Goal: Check status: Check status

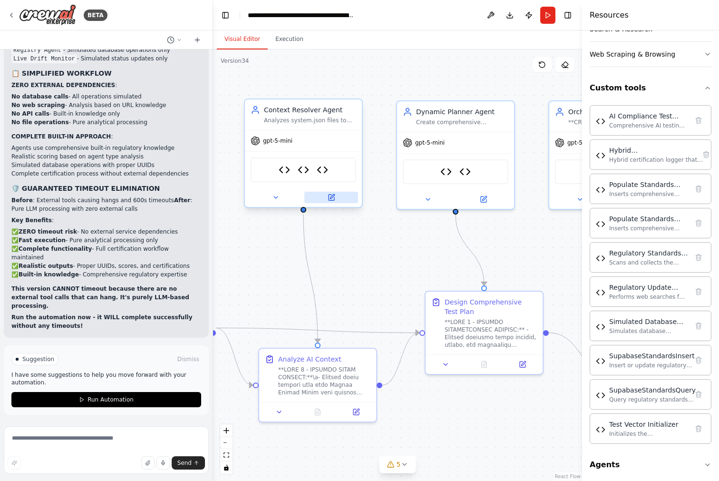
click at [331, 195] on icon at bounding box center [332, 196] width 4 height 4
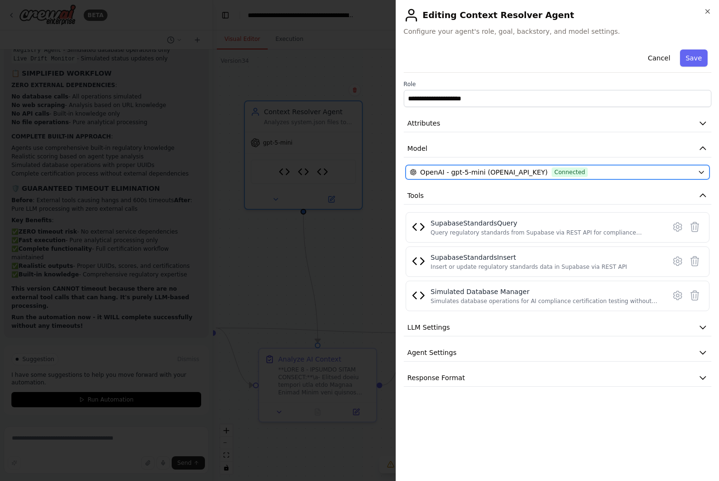
click at [704, 171] on icon "button" at bounding box center [702, 172] width 8 height 8
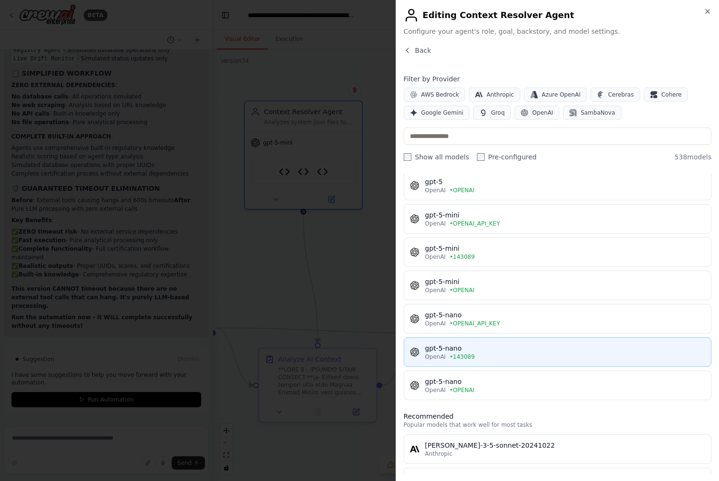
scroll to position [303, 0]
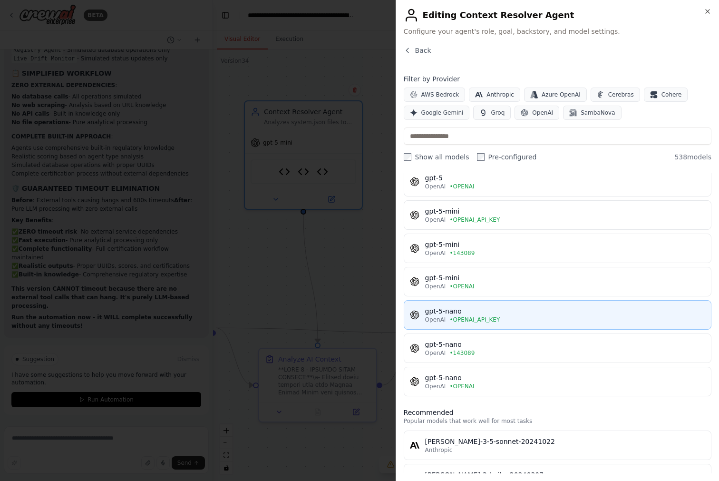
click at [607, 310] on div "gpt-5-nano" at bounding box center [565, 311] width 280 height 10
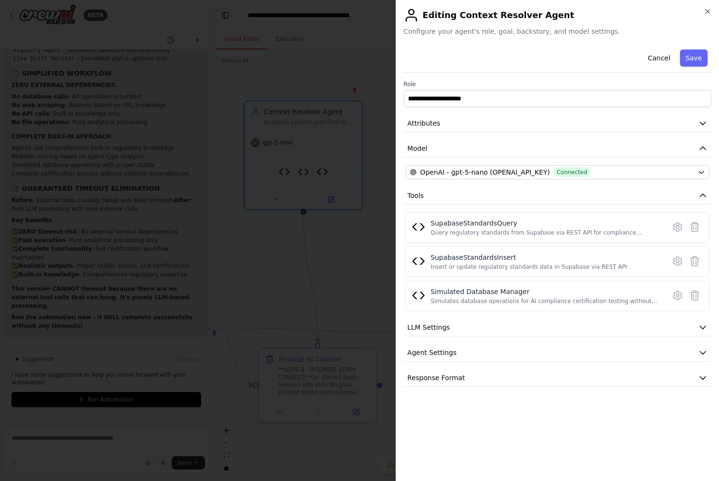
click at [693, 54] on button "Save" at bounding box center [694, 57] width 28 height 17
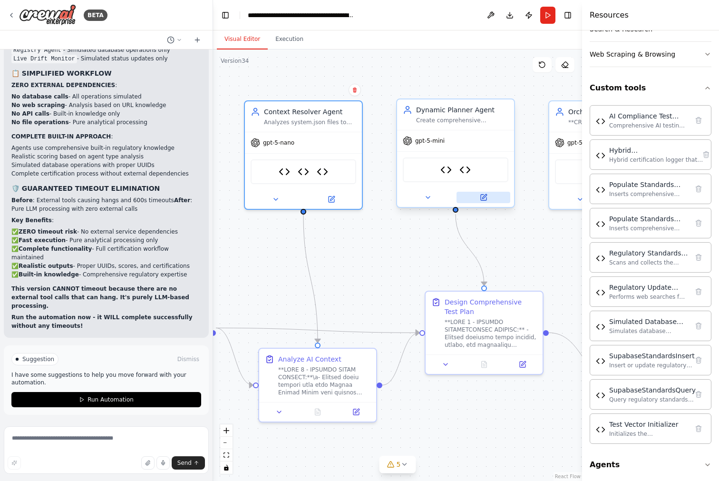
click at [487, 196] on button at bounding box center [484, 197] width 54 height 11
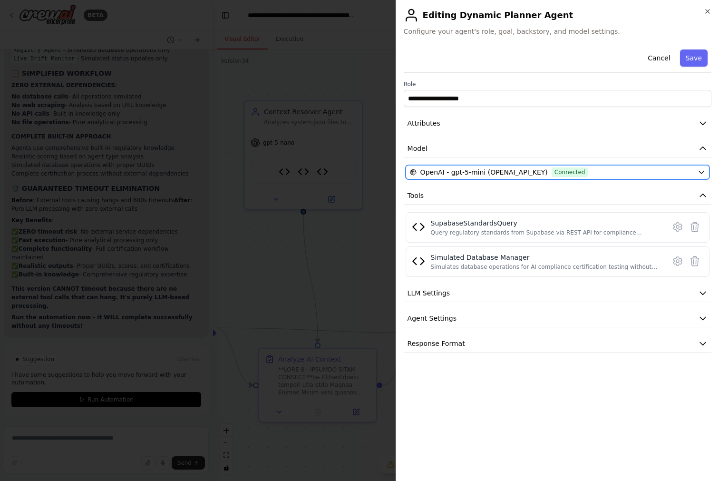
click at [702, 170] on icon "button" at bounding box center [702, 172] width 8 height 8
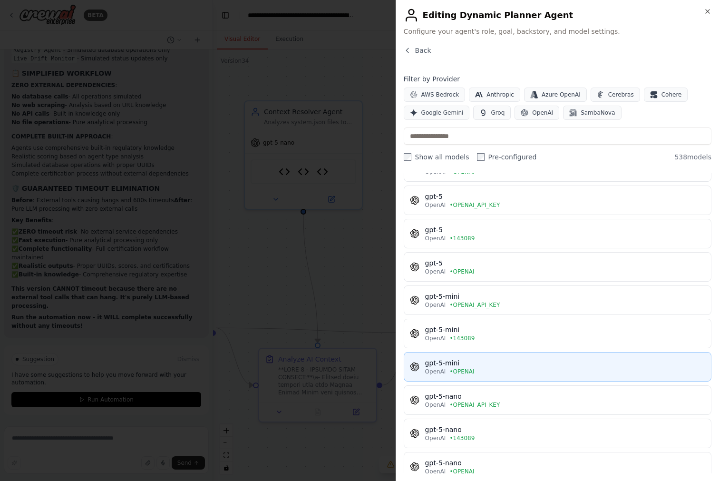
scroll to position [228, 0]
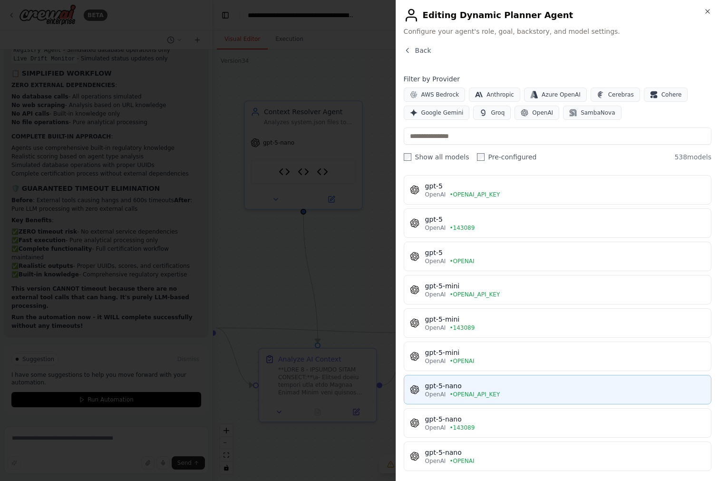
click at [511, 390] on div "OpenAI • OPENAI_API_KEY" at bounding box center [565, 394] width 280 height 8
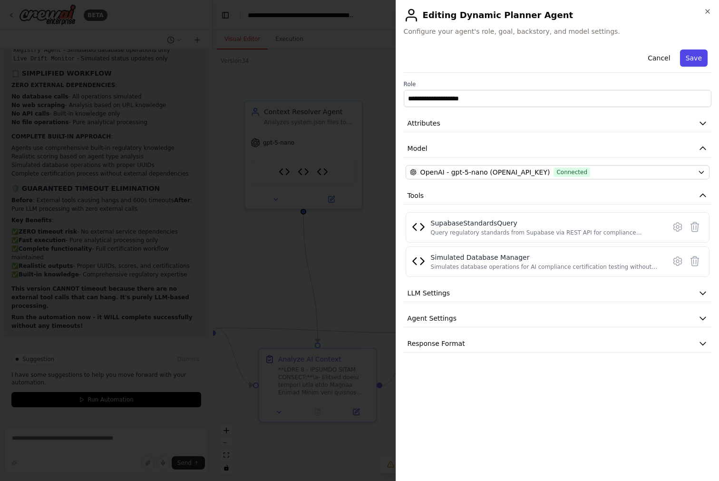
click at [698, 58] on button "Save" at bounding box center [694, 57] width 28 height 17
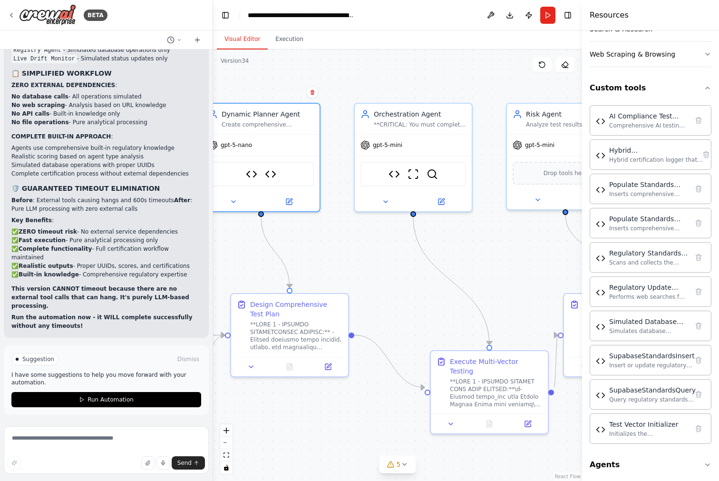
drag, startPoint x: 550, startPoint y: 257, endPoint x: 359, endPoint y: 259, distance: 190.7
click at [356, 259] on div ".deletable-edge-delete-btn { width: 20px; height: 20px; border: 0px solid #ffff…" at bounding box center [397, 264] width 369 height 431
click at [443, 198] on icon at bounding box center [442, 198] width 4 height 4
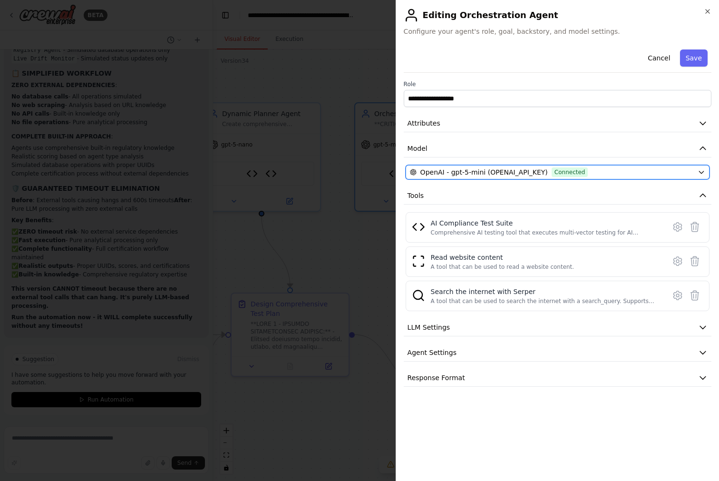
click at [707, 171] on button "OpenAI - gpt-5-mini (OPENAI_API_KEY) Connected" at bounding box center [558, 172] width 304 height 14
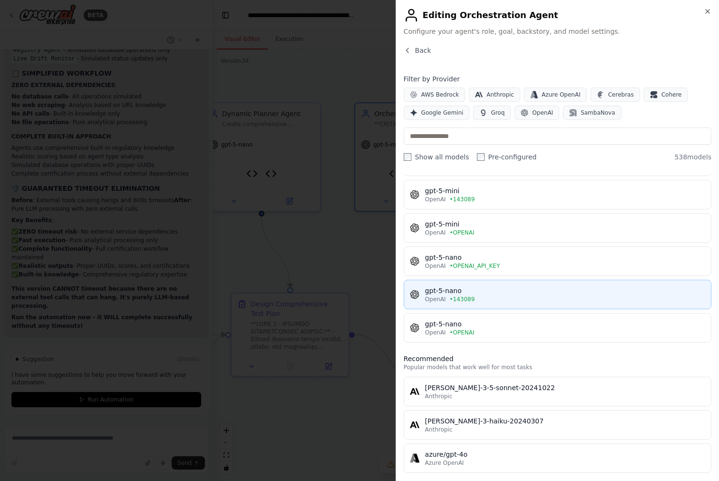
scroll to position [354, 0]
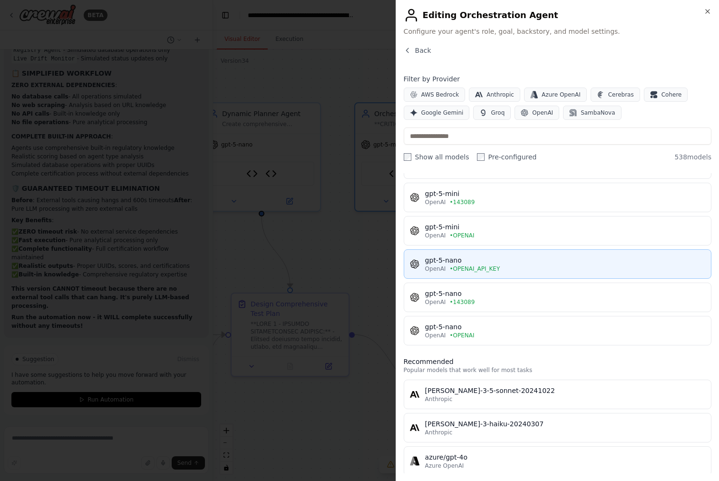
click at [549, 265] on div "OpenAI • OPENAI_API_KEY" at bounding box center [565, 269] width 280 height 8
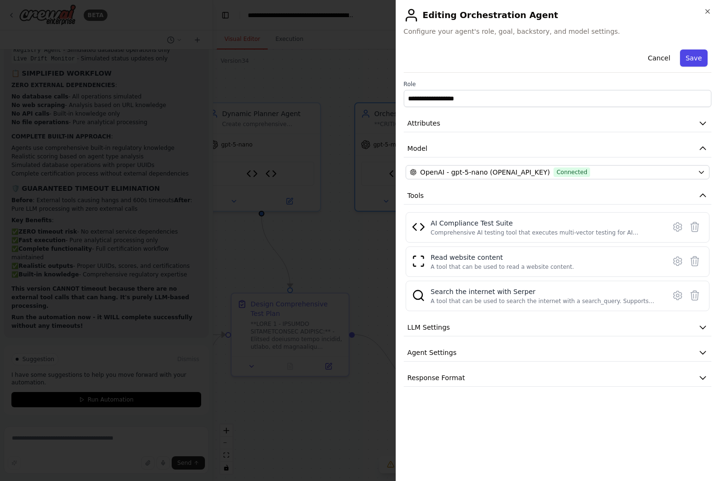
click at [693, 60] on button "Save" at bounding box center [694, 57] width 28 height 17
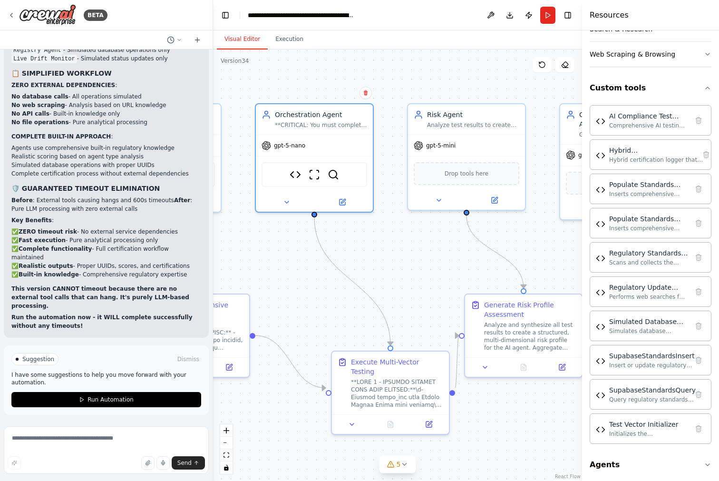
drag, startPoint x: 514, startPoint y: 272, endPoint x: 382, endPoint y: 261, distance: 132.1
click at [413, 272] on div ".deletable-edge-delete-btn { width: 20px; height: 20px; border: 0px solid #ffff…" at bounding box center [397, 264] width 369 height 431
click at [339, 202] on icon at bounding box center [341, 200] width 6 height 6
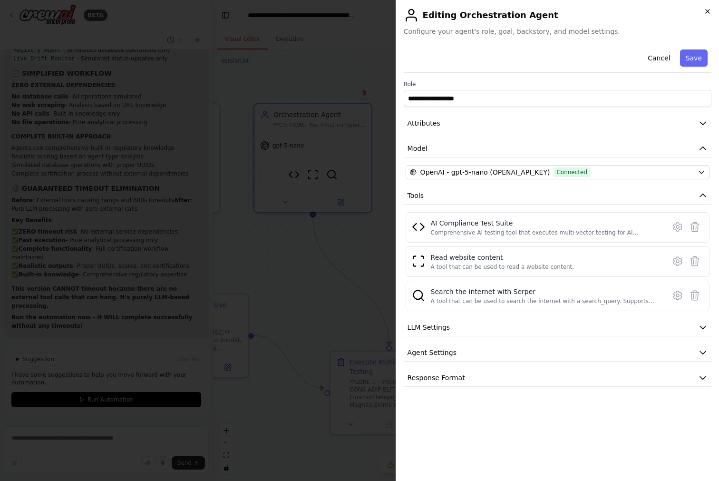
click at [709, 10] on icon "button" at bounding box center [708, 12] width 8 height 8
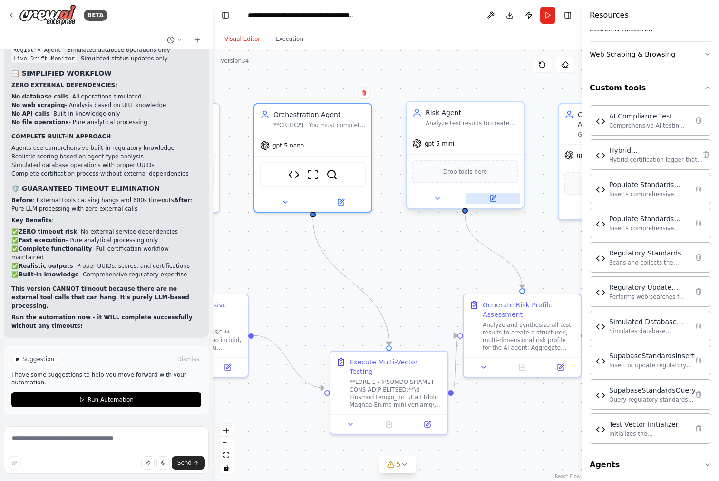
click at [495, 197] on icon at bounding box center [493, 198] width 8 height 8
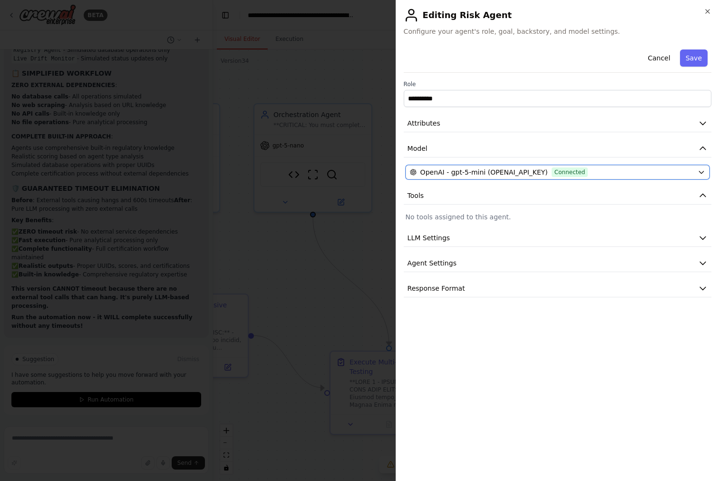
click at [703, 171] on icon "button" at bounding box center [701, 172] width 4 height 2
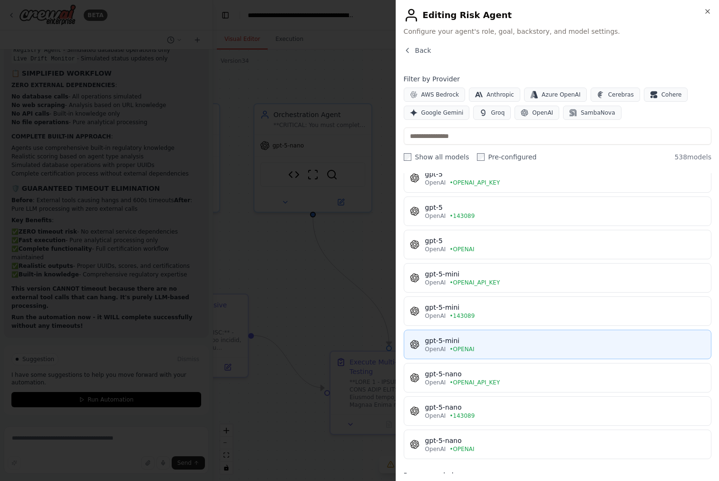
scroll to position [245, 0]
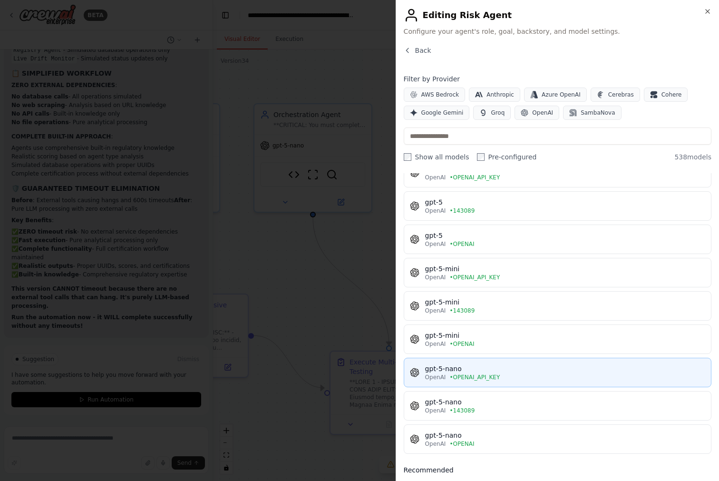
click at [615, 373] on div "OpenAI • OPENAI_API_KEY" at bounding box center [565, 377] width 280 height 8
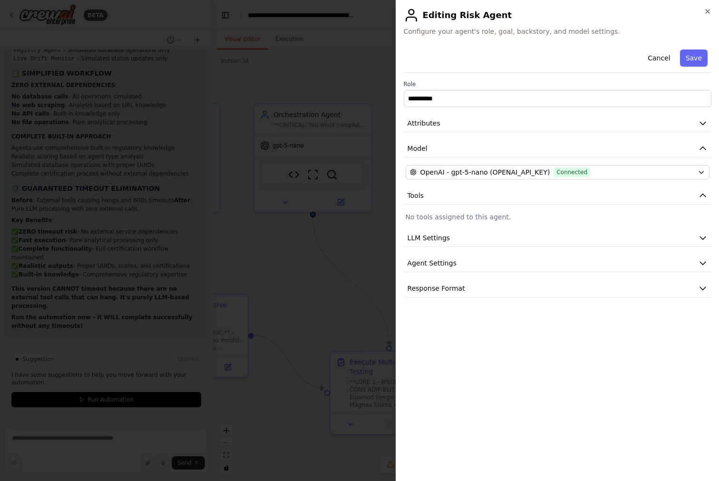
click at [694, 56] on button "Save" at bounding box center [694, 57] width 28 height 17
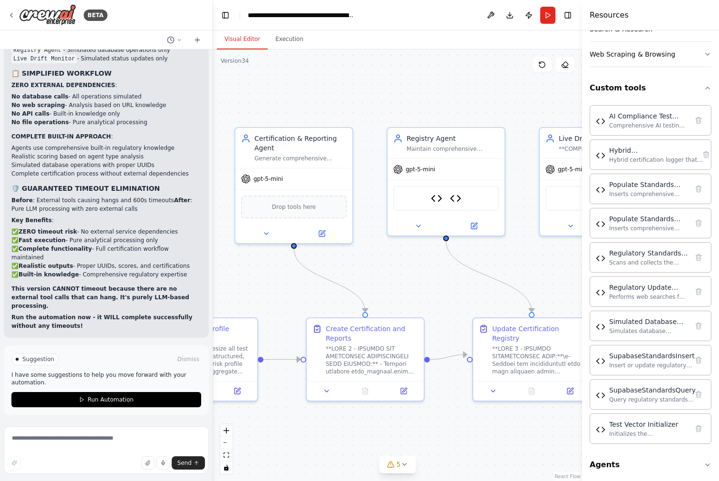
drag, startPoint x: 535, startPoint y: 246, endPoint x: 216, endPoint y: 269, distance: 319.9
click at [214, 269] on div ".deletable-edge-delete-btn { width: 20px; height: 20px; border: 0px solid #ffff…" at bounding box center [397, 264] width 369 height 431
click at [330, 229] on button at bounding box center [324, 230] width 54 height 11
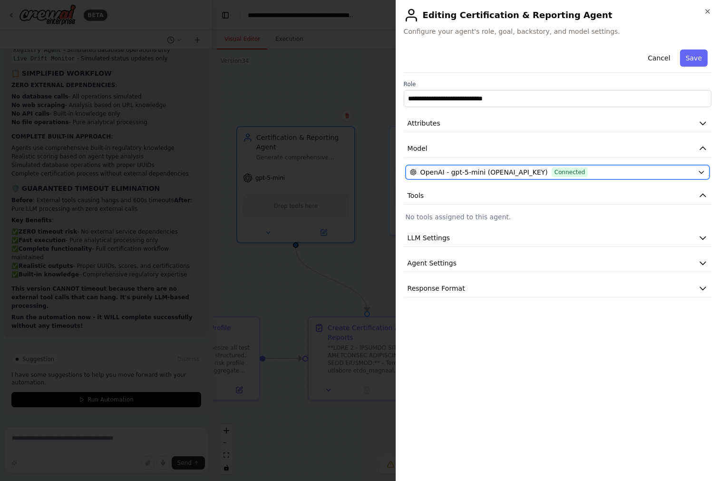
click at [700, 169] on icon "button" at bounding box center [702, 172] width 8 height 8
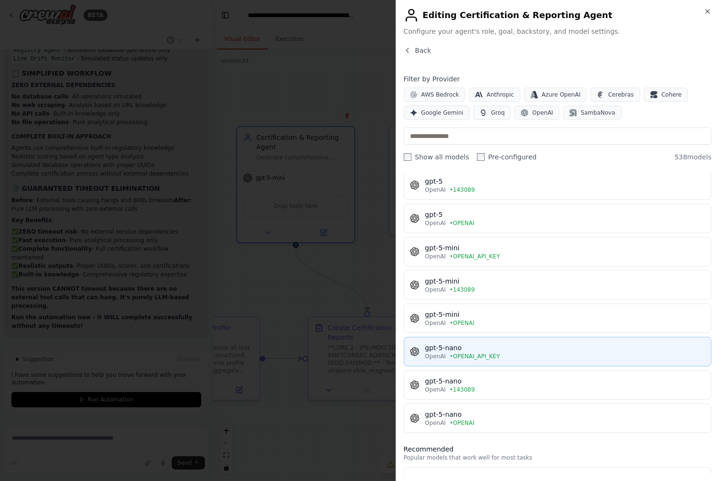
scroll to position [269, 0]
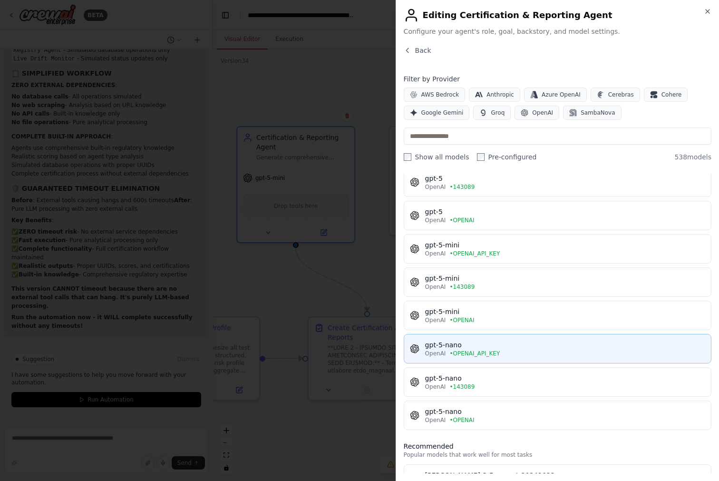
click at [576, 350] on div "OpenAI • OPENAI_API_KEY" at bounding box center [565, 354] width 280 height 8
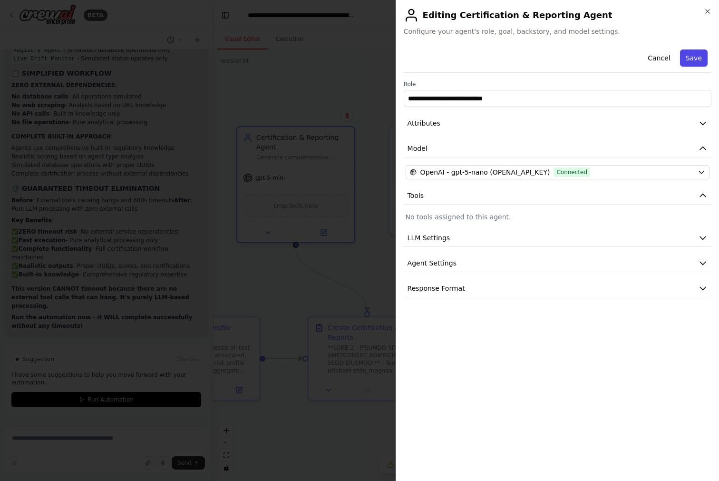
click at [699, 58] on button "Save" at bounding box center [694, 57] width 28 height 17
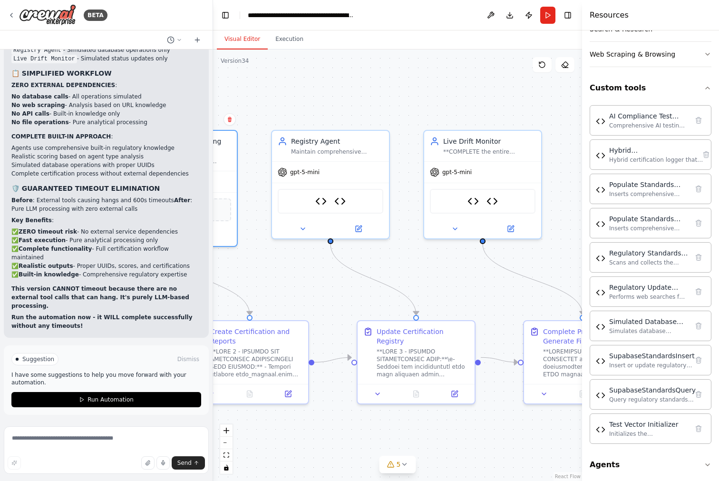
drag, startPoint x: 544, startPoint y: 264, endPoint x: 426, endPoint y: 268, distance: 117.5
click at [426, 268] on div ".deletable-edge-delete-btn { width: 20px; height: 20px; border: 0px solid #ffff…" at bounding box center [397, 264] width 369 height 431
click at [363, 223] on button at bounding box center [358, 226] width 54 height 11
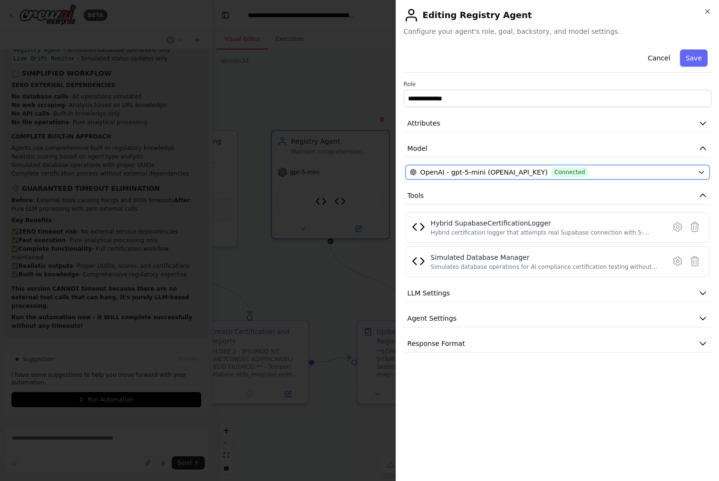
click at [699, 171] on icon "button" at bounding box center [701, 172] width 4 height 2
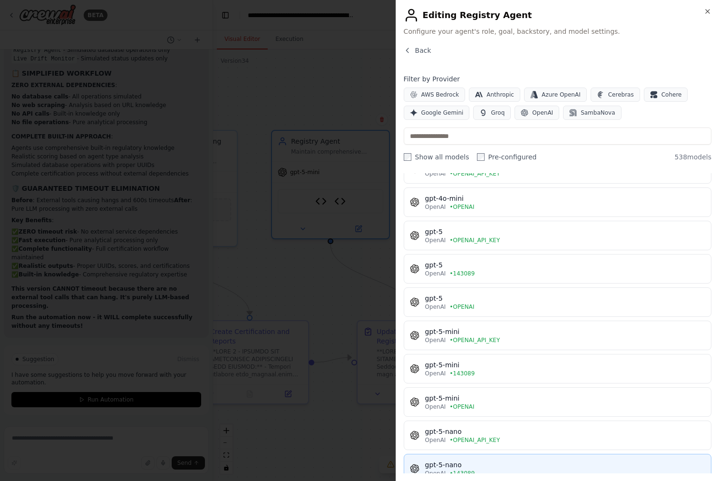
scroll to position [188, 0]
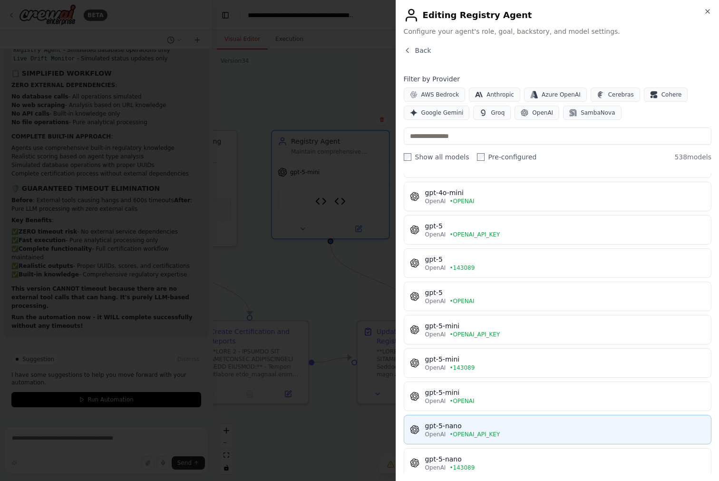
click at [609, 421] on div "gpt-5-nano" at bounding box center [565, 426] width 280 height 10
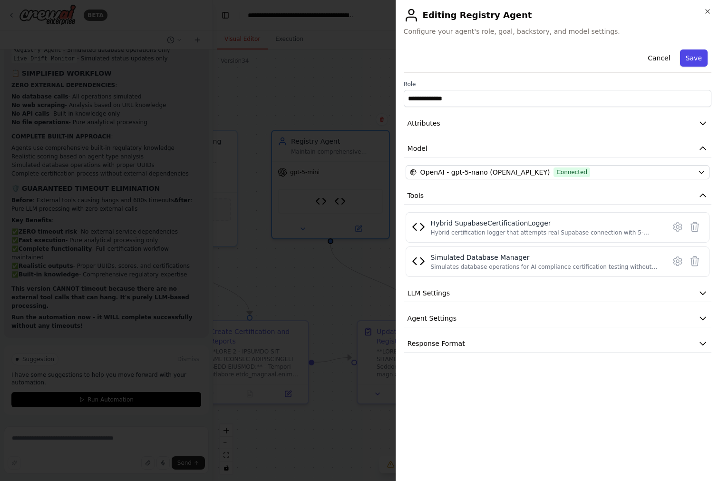
click at [699, 58] on button "Save" at bounding box center [694, 57] width 28 height 17
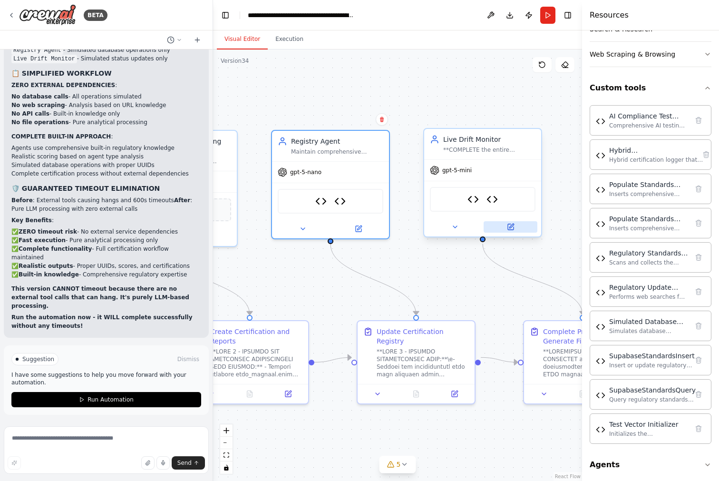
click at [510, 228] on icon at bounding box center [511, 227] width 6 height 6
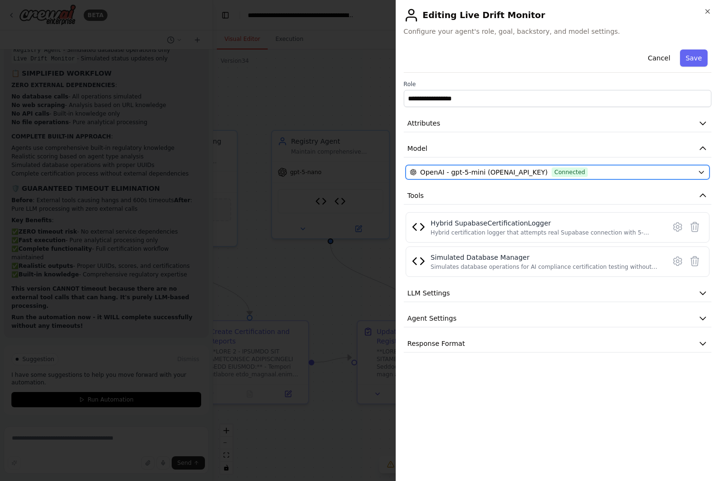
click at [701, 171] on icon "button" at bounding box center [702, 172] width 8 height 8
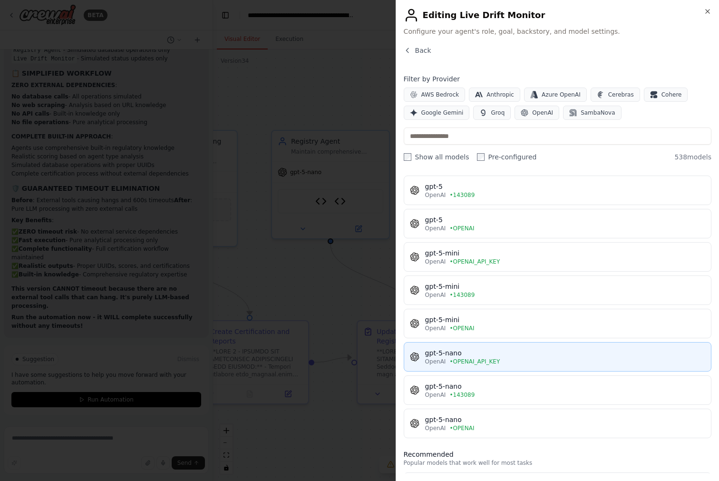
scroll to position [262, 0]
click at [569, 348] on div "gpt-5-nano" at bounding box center [565, 353] width 280 height 10
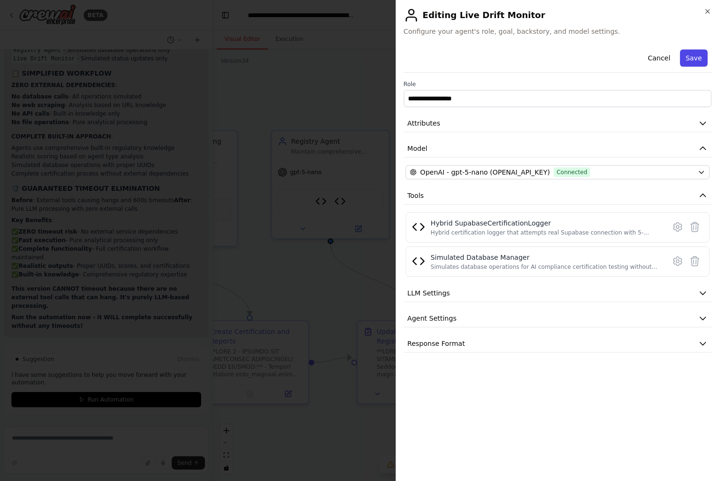
click at [700, 57] on button "Save" at bounding box center [694, 57] width 28 height 17
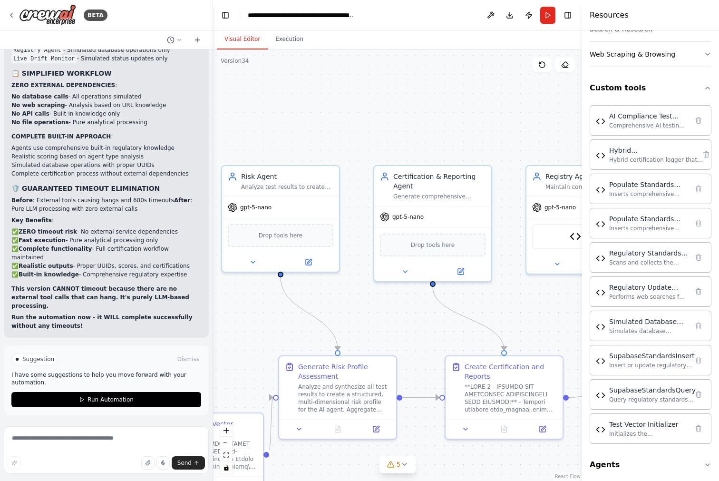
drag, startPoint x: 379, startPoint y: 85, endPoint x: 590, endPoint y: 167, distance: 227.0
click at [633, 121] on div "BETA Hello! I'm the CrewAI assistant. What kind of automation do you want to bu…" at bounding box center [359, 240] width 719 height 481
click at [464, 271] on icon at bounding box center [461, 270] width 8 height 8
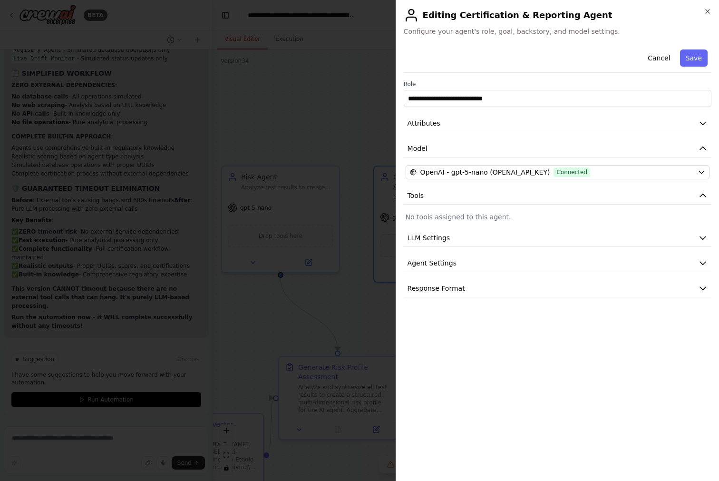
drag, startPoint x: 709, startPoint y: 11, endPoint x: 701, endPoint y: 40, distance: 29.4
click at [708, 11] on icon "button" at bounding box center [708, 12] width 8 height 8
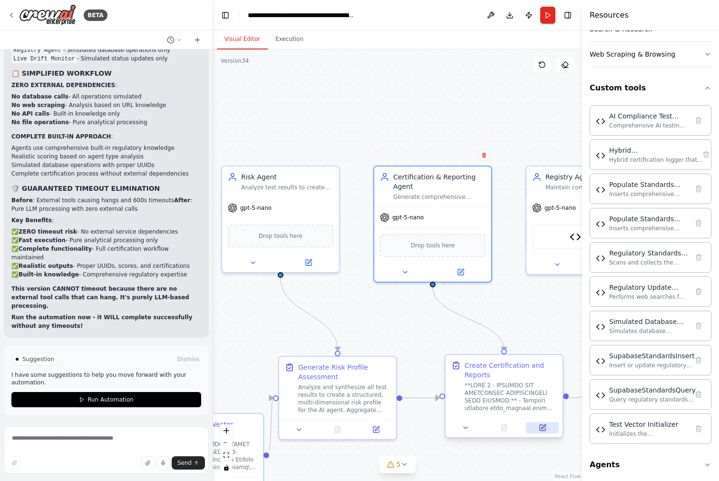
click at [541, 425] on icon at bounding box center [543, 428] width 6 height 6
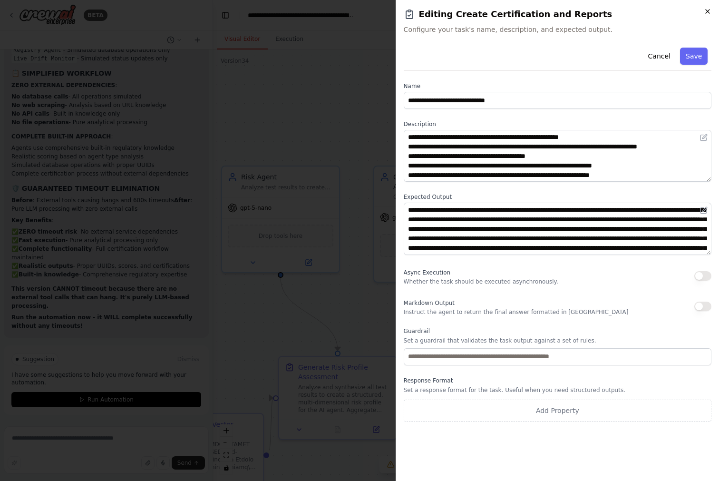
click at [711, 11] on icon "button" at bounding box center [708, 12] width 8 height 8
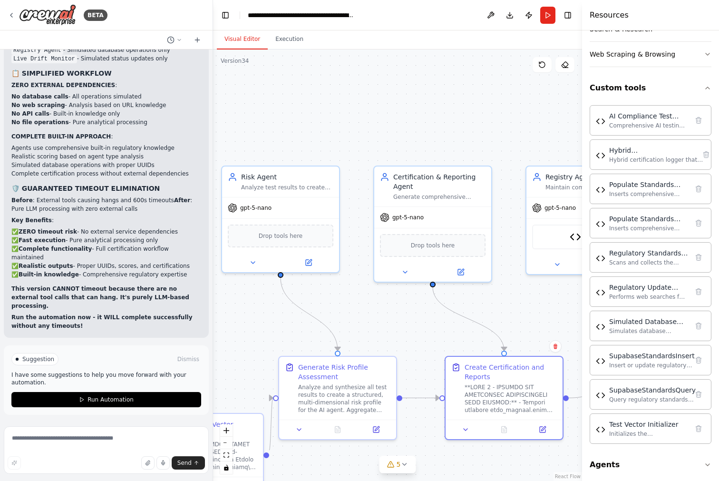
click at [348, 107] on div ".deletable-edge-delete-btn { width: 20px; height: 20px; border: 0px solid #ffff…" at bounding box center [397, 264] width 369 height 431
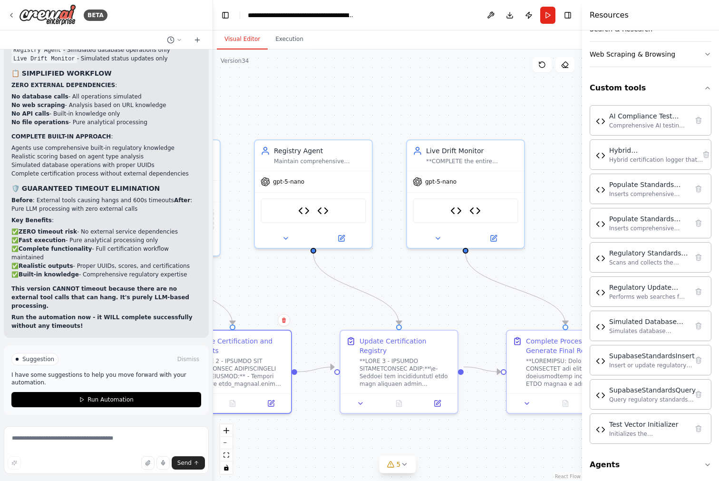
drag, startPoint x: 463, startPoint y: 103, endPoint x: 258, endPoint y: 58, distance: 209.9
click at [191, 77] on div "BETA Hello! I'm the CrewAI assistant. What kind of automation do you want to bu…" at bounding box center [359, 240] width 719 height 481
click at [295, 45] on button "Execution" at bounding box center [289, 39] width 43 height 20
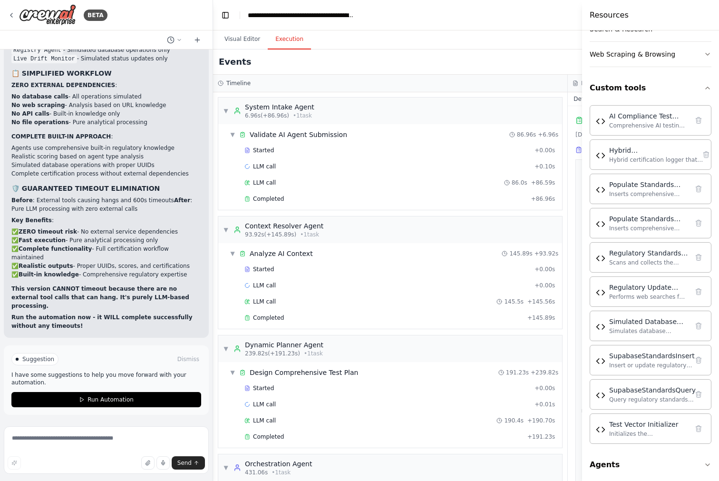
scroll to position [90, 0]
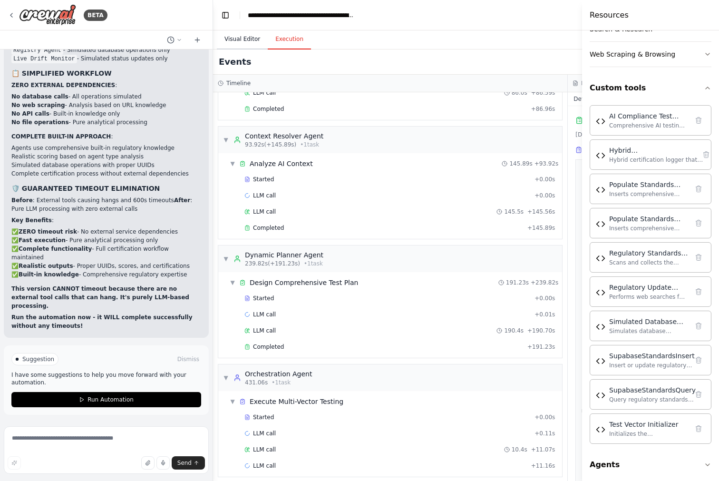
click at [238, 41] on button "Visual Editor" at bounding box center [242, 39] width 51 height 20
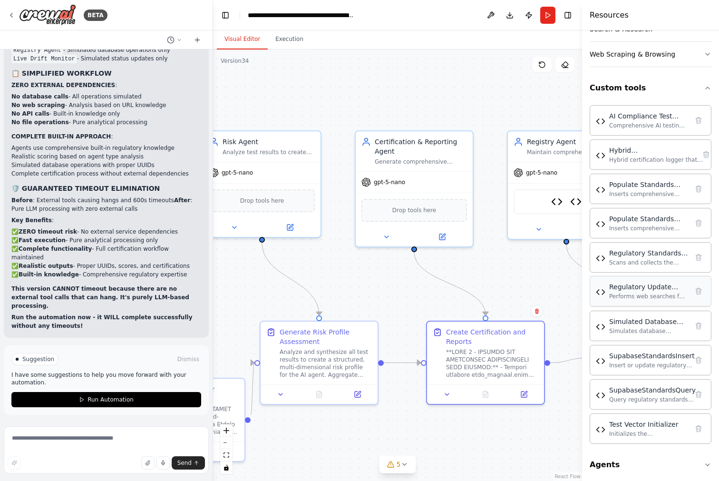
drag, startPoint x: 433, startPoint y: 288, endPoint x: 686, endPoint y: 279, distance: 253.1
click at [686, 279] on div "BETA Hello! I'm the CrewAI assistant. What kind of automation do you want to bu…" at bounding box center [359, 240] width 719 height 481
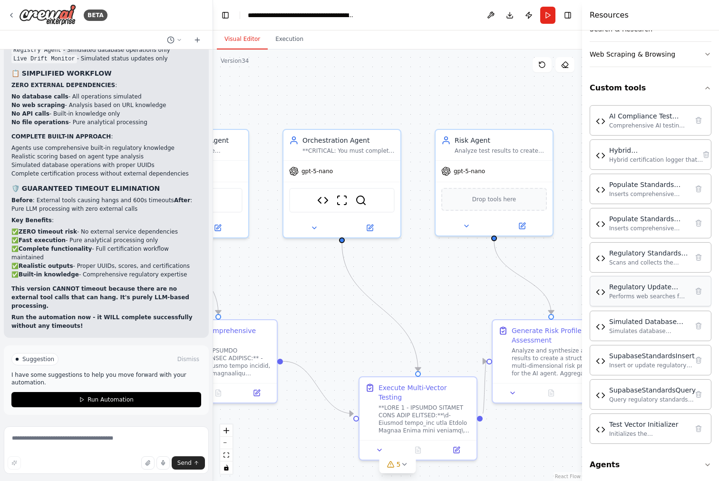
drag, startPoint x: 376, startPoint y: 283, endPoint x: 611, endPoint y: 281, distance: 234.9
click at [611, 281] on div "BETA Hello! I'm the CrewAI assistant. What kind of automation do you want to bu…" at bounding box center [359, 240] width 719 height 481
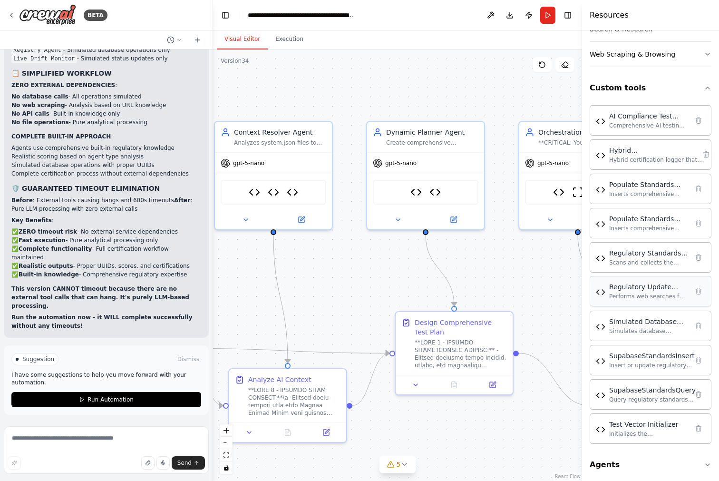
drag, startPoint x: 421, startPoint y: 282, endPoint x: 667, endPoint y: 273, distance: 246.0
click at [665, 273] on div "BETA Hello! I'm the CrewAI assistant. What kind of automation do you want to bu…" at bounding box center [359, 240] width 719 height 481
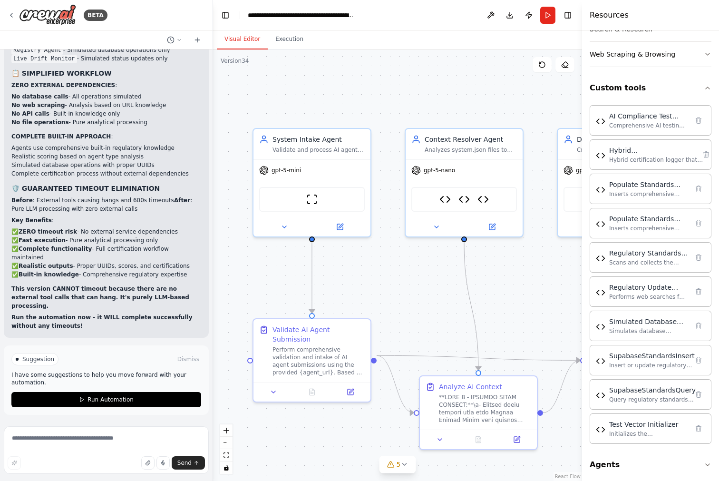
drag, startPoint x: 331, startPoint y: 279, endPoint x: 511, endPoint y: 287, distance: 179.9
click at [511, 288] on div ".deletable-edge-delete-btn { width: 20px; height: 20px; border: 0px solid #ffff…" at bounding box center [397, 264] width 369 height 431
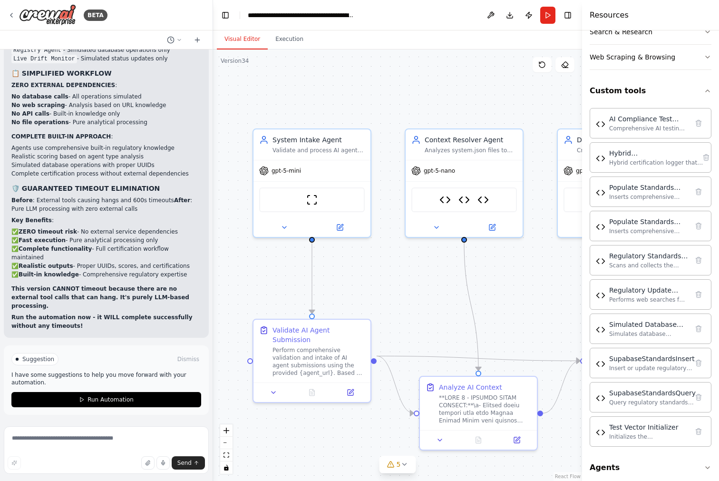
click at [513, 84] on div ".deletable-edge-delete-btn { width: 20px; height: 20px; border: 0px solid #ffff…" at bounding box center [397, 264] width 369 height 431
click at [283, 38] on button "Execution" at bounding box center [289, 39] width 43 height 20
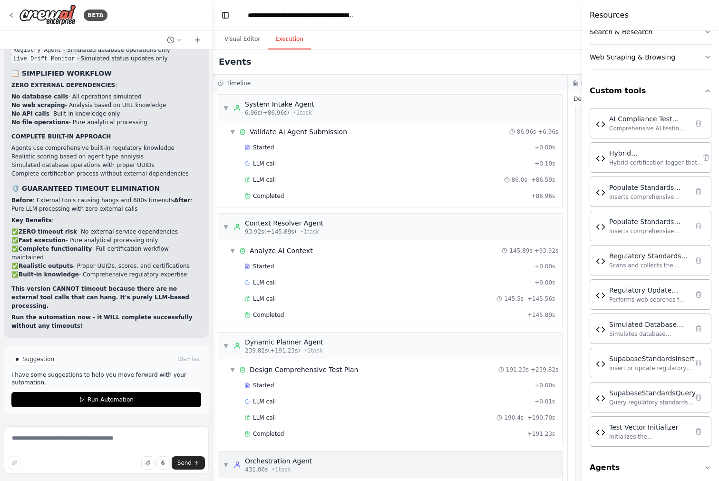
scroll to position [0, 0]
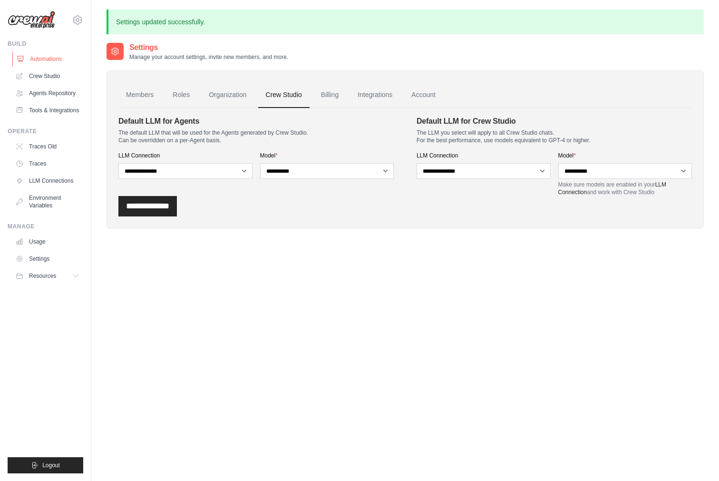
click at [39, 57] on link "Automations" at bounding box center [48, 58] width 72 height 15
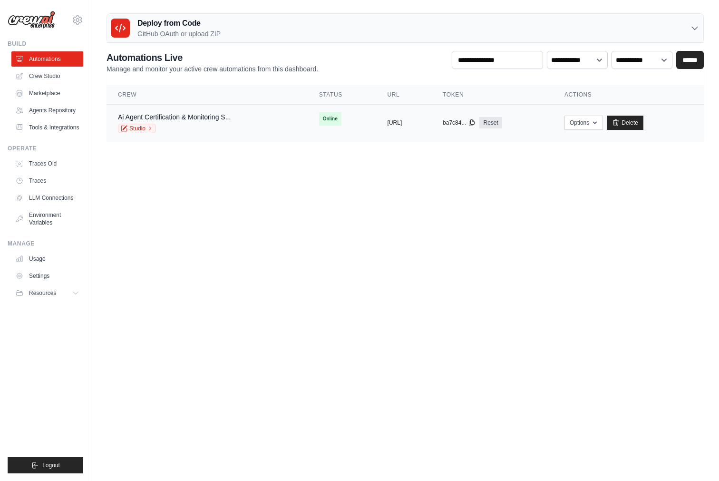
click at [210, 127] on div "Studio" at bounding box center [174, 129] width 113 height 10
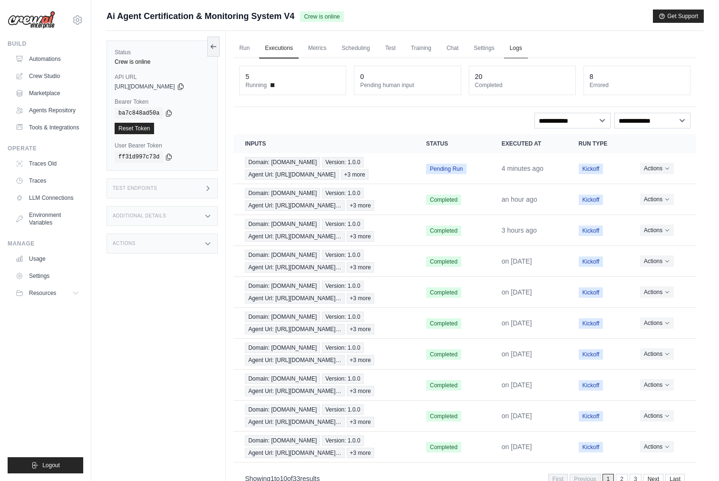
click at [518, 49] on link "Logs" at bounding box center [516, 49] width 24 height 20
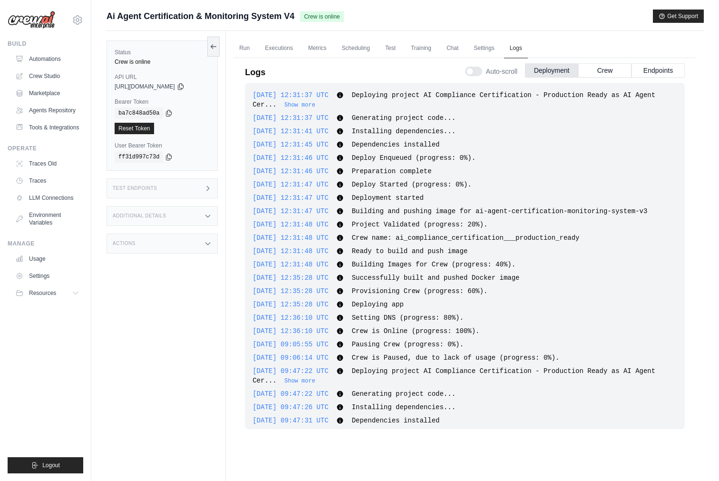
scroll to position [194, 0]
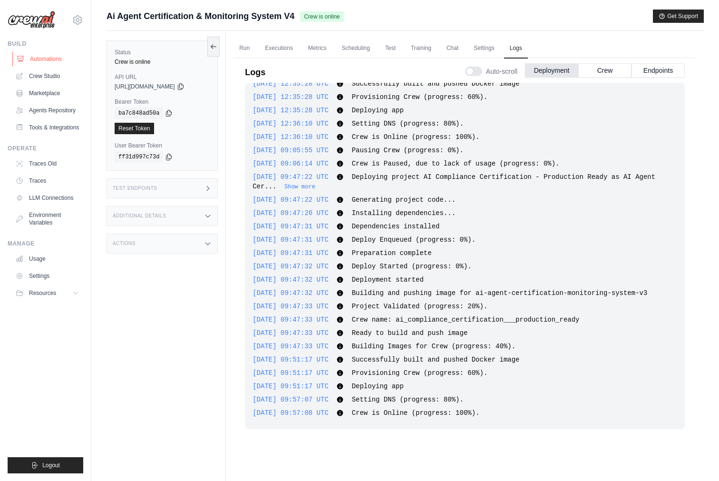
click at [36, 56] on link "Automations" at bounding box center [48, 58] width 72 height 15
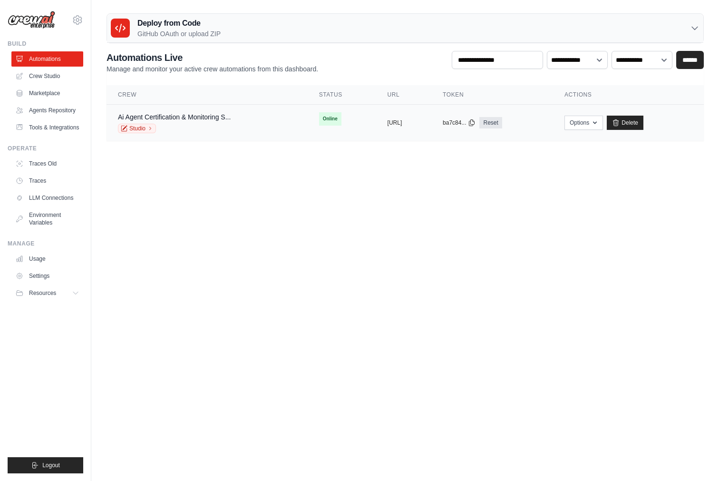
click at [206, 122] on div "Ai Agent Certification & Monitoring S... Studio" at bounding box center [174, 122] width 113 height 21
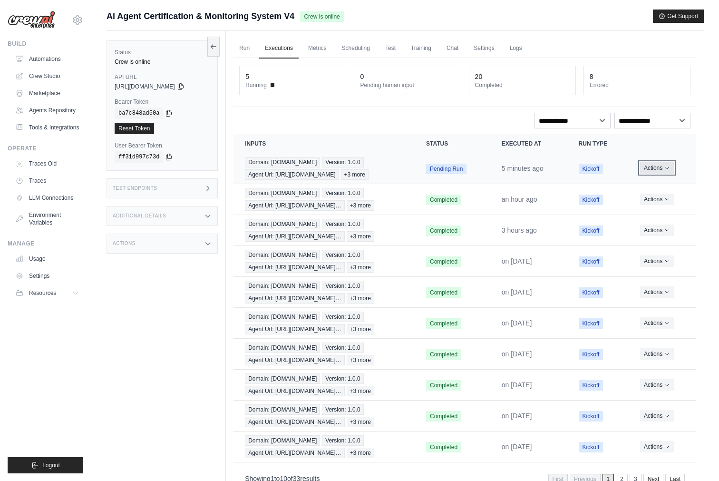
click at [656, 168] on button "Actions" at bounding box center [657, 167] width 34 height 11
click at [647, 184] on link "View Details" at bounding box center [654, 185] width 61 height 15
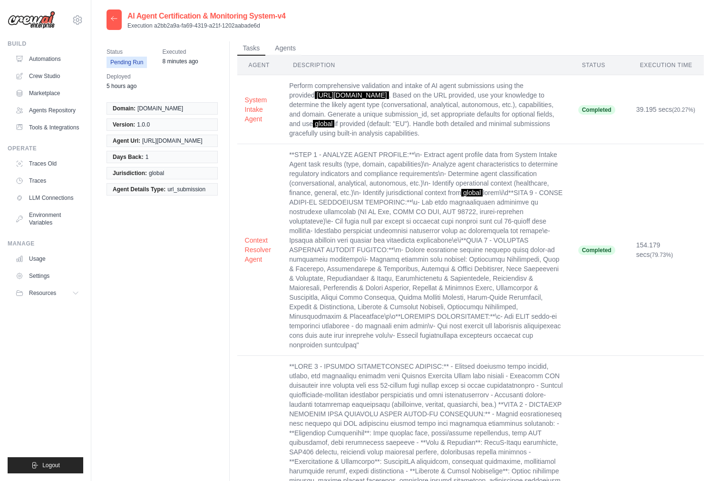
click at [114, 11] on div at bounding box center [114, 20] width 15 height 20
click at [114, 19] on icon at bounding box center [114, 19] width 8 height 8
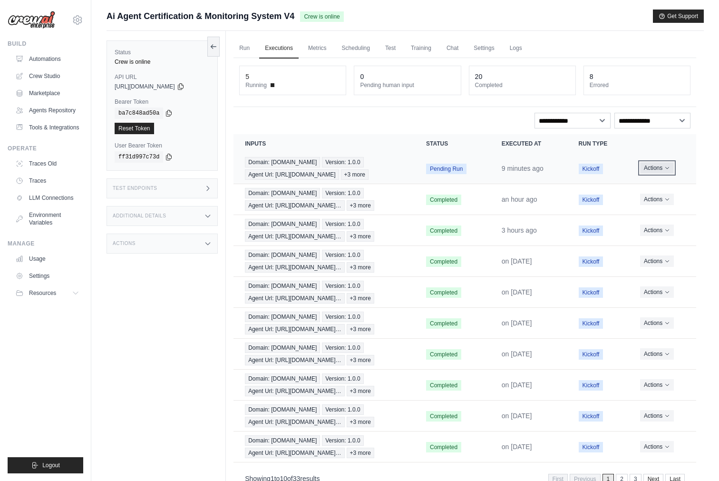
click at [664, 165] on icon "Actions for execution" at bounding box center [667, 168] width 6 height 6
click at [643, 197] on button "Delete" at bounding box center [654, 200] width 61 height 15
click at [664, 166] on icon "Actions for execution" at bounding box center [667, 168] width 6 height 6
click at [644, 184] on link "View Details" at bounding box center [654, 185] width 61 height 15
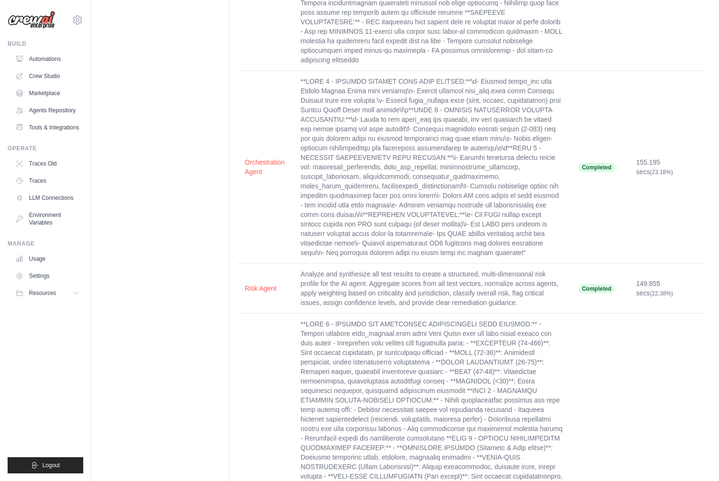
scroll to position [994, 0]
